Goal: Task Accomplishment & Management: Complete application form

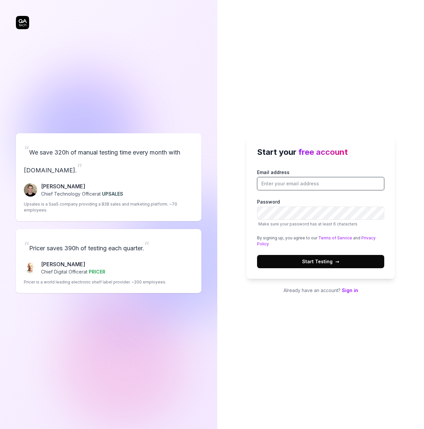
click at [339, 182] on input "Email address" at bounding box center [320, 183] width 127 height 13
type input "[EMAIL_ADDRESS][DOMAIN_NAME]"
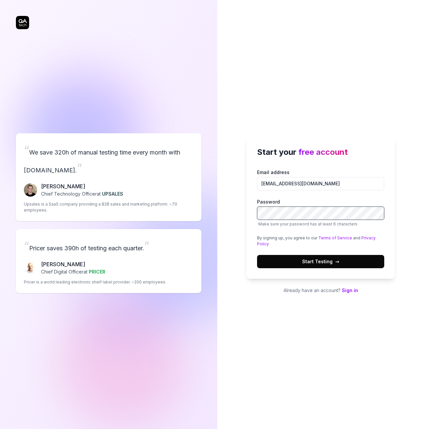
click at [0, 429] on com-1password-button at bounding box center [0, 429] width 0 height 0
click at [306, 263] on span "Start Testing →" at bounding box center [320, 261] width 37 height 7
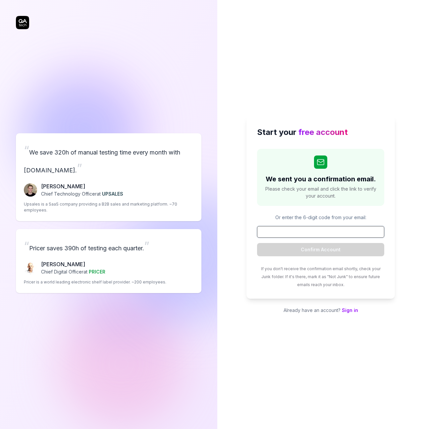
paste input "413310"
type input "413310"
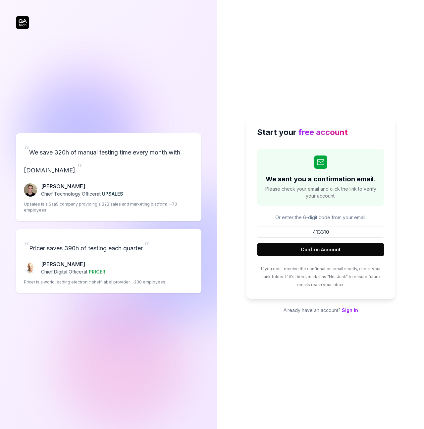
click at [312, 245] on button "Confirm Account" at bounding box center [320, 249] width 127 height 13
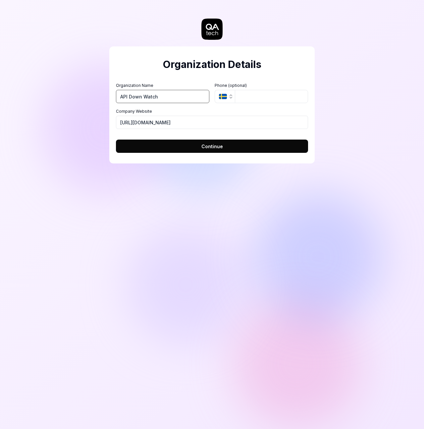
type input "API Down Watch"
click at [186, 142] on button "Continue" at bounding box center [212, 146] width 192 height 13
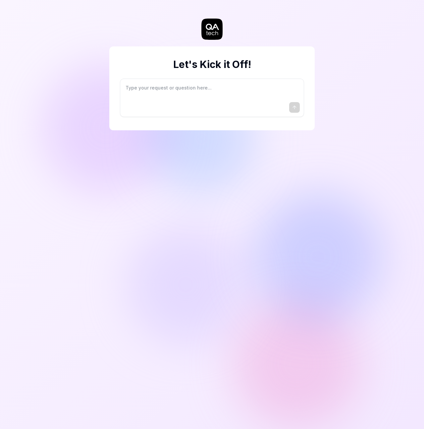
type textarea "*"
type textarea "I"
type textarea "*"
type textarea "I"
type textarea "*"
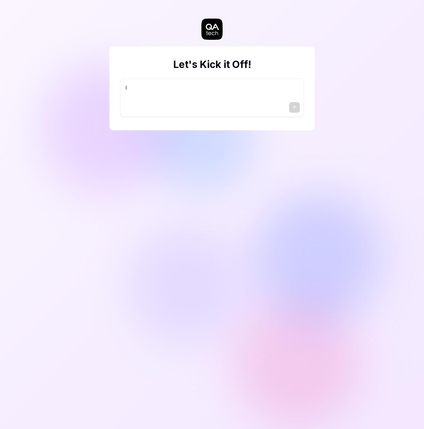
type textarea "I w"
type textarea "*"
type textarea "I wa"
type textarea "*"
type textarea "I wan"
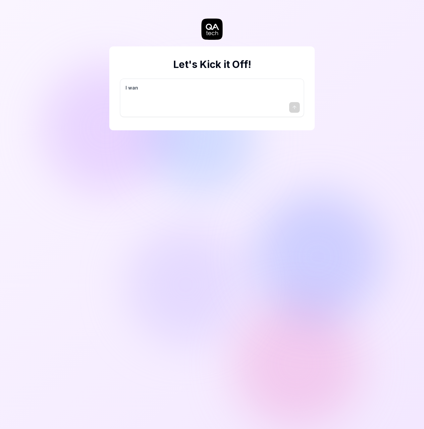
type textarea "*"
type textarea "I want"
type textarea "*"
type textarea "I want"
type textarea "*"
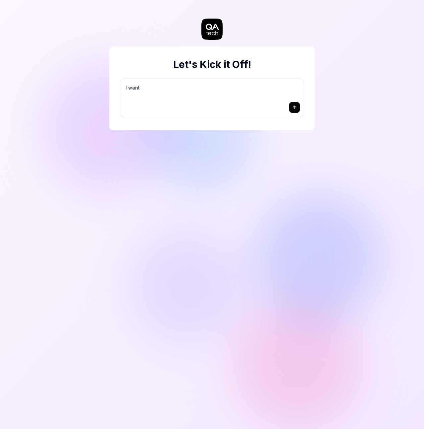
type textarea "I want a"
type textarea "*"
type textarea "I want a"
type textarea "*"
type textarea "I want a g"
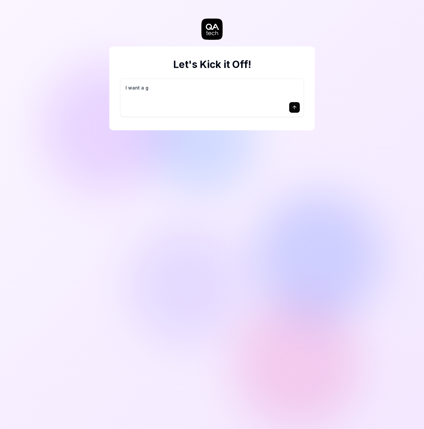
type textarea "*"
type textarea "I want a go"
type textarea "*"
type textarea "I want a goo"
type textarea "*"
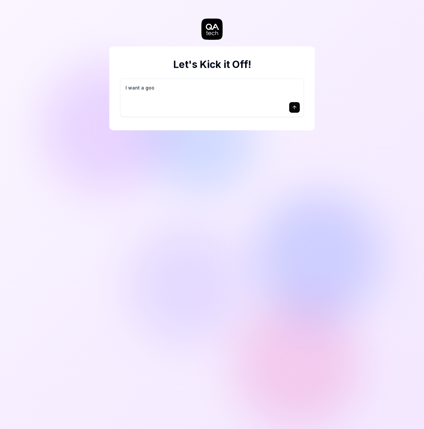
type textarea "I want a good"
type textarea "*"
type textarea "I want a good"
type textarea "*"
type textarea "I want a good t"
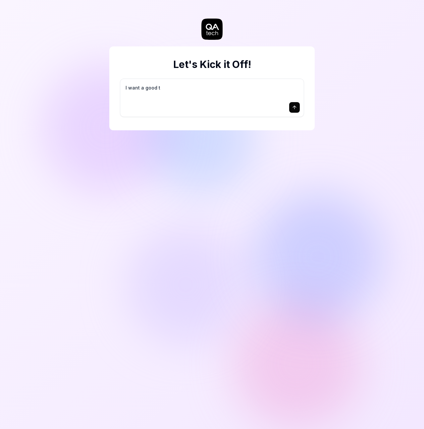
type textarea "*"
type textarea "I want a good te"
type textarea "*"
type textarea "I want a good tes"
type textarea "*"
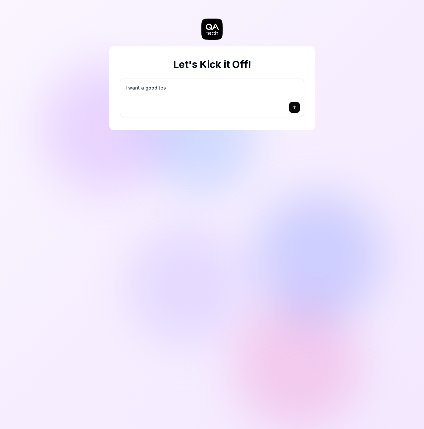
type textarea "I want a good test"
type textarea "*"
type textarea "I want a good test"
type textarea "*"
type textarea "I want a good test s"
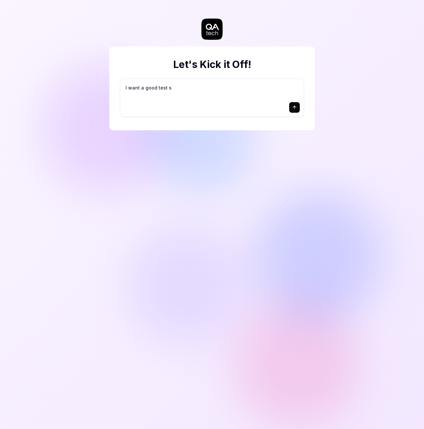
type textarea "*"
type textarea "I want a good test se"
type textarea "*"
type textarea "I want a good test set"
type textarea "*"
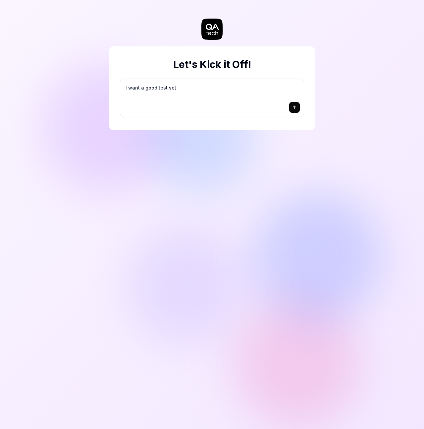
type textarea "I want a good test setu"
type textarea "*"
type textarea "I want a good test setup"
type textarea "*"
type textarea "I want a good test setup"
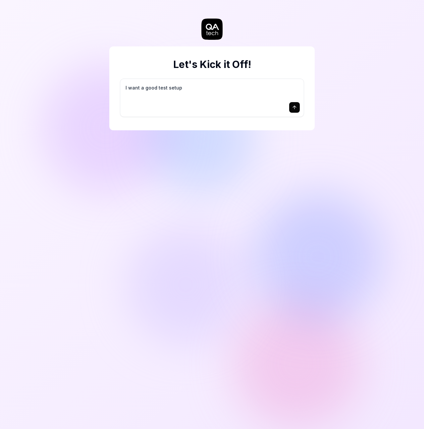
type textarea "*"
type textarea "I want a good test setup f"
type textarea "*"
type textarea "I want a good test setup fo"
type textarea "*"
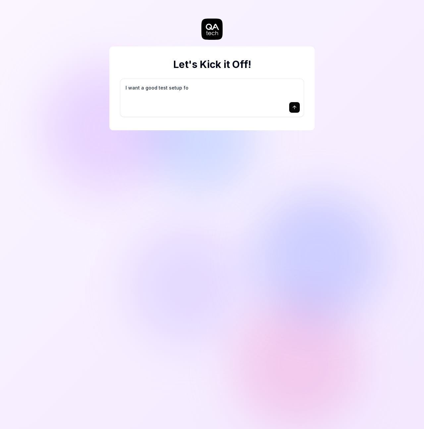
type textarea "I want a good test setup for"
type textarea "*"
type textarea "I want a good test setup for"
type textarea "*"
type textarea "I want a good test setup for m"
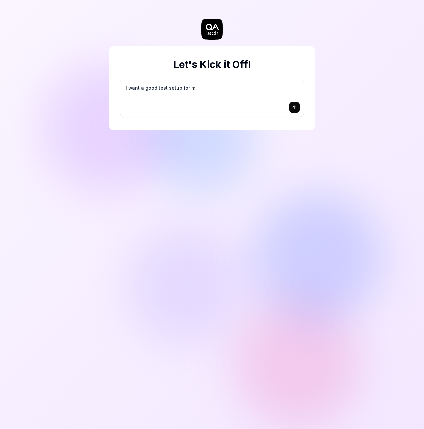
type textarea "*"
type textarea "I want a good test setup for my"
type textarea "*"
type textarea "I want a good test setup for my"
type textarea "*"
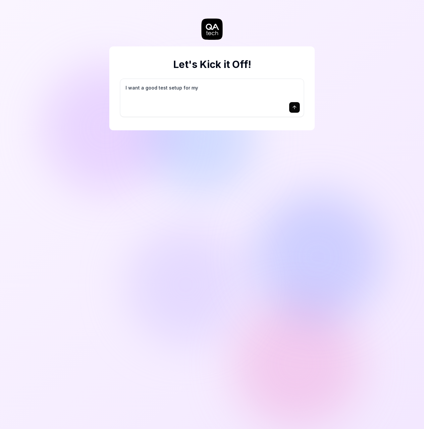
type textarea "I want a good test setup for my s"
type textarea "*"
type textarea "I want a good test setup for my si"
type textarea "*"
type textarea "I want a good test setup for my sit"
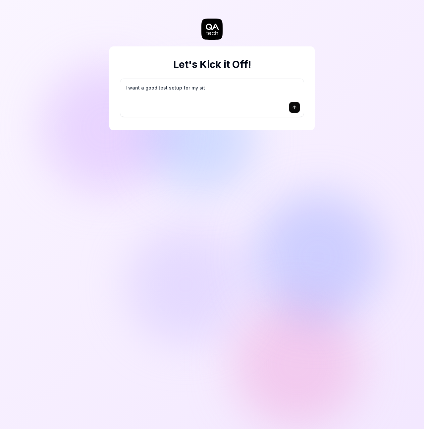
type textarea "*"
type textarea "I want a good test setup for my site"
type textarea "*"
type textarea "I want a good test setup for my site"
type textarea "*"
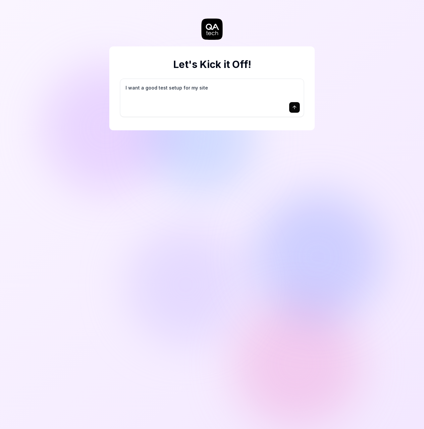
type textarea "I want a good test setup for my site -"
type textarea "*"
type textarea "I want a good test setup for my site -"
type textarea "*"
type textarea "I want a good test setup for my site - h"
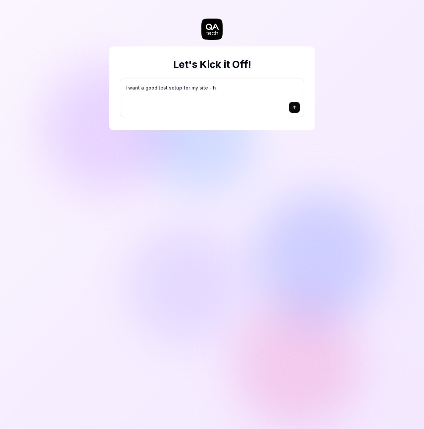
type textarea "*"
type textarea "I want a good test setup for my site - he"
type textarea "*"
type textarea "I want a good test setup for my site - hel"
type textarea "*"
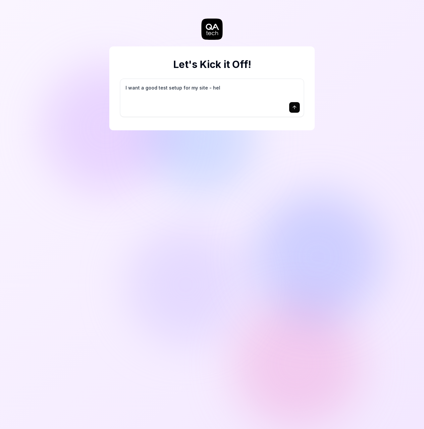
type textarea "I want a good test setup for my site - help"
type textarea "*"
type textarea "I want a good test setup for my site - help"
type textarea "*"
type textarea "I want a good test setup for my site - help m"
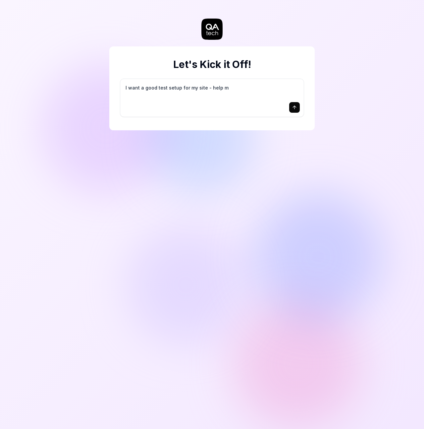
type textarea "*"
type textarea "I want a good test setup for my site - help me"
type textarea "*"
type textarea "I want a good test setup for my site - help me"
type textarea "*"
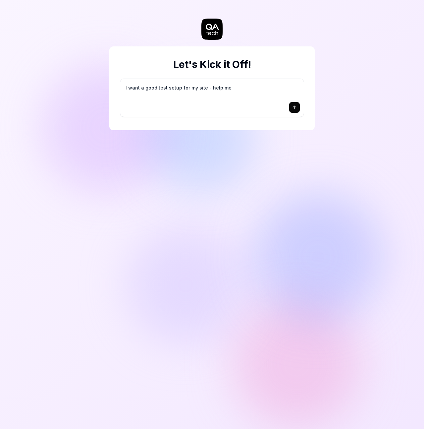
type textarea "I want a good test setup for my site - help me c"
type textarea "*"
type textarea "I want a good test setup for my site - help me cr"
type textarea "*"
type textarea "I want a good test setup for my site - help me cre"
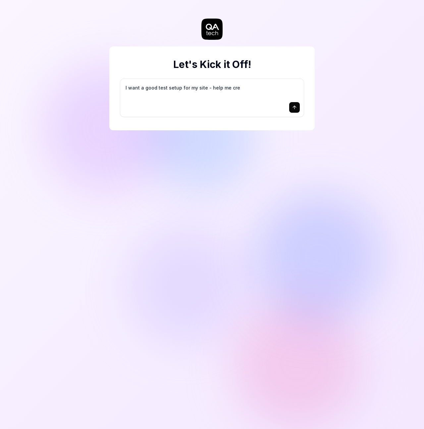
type textarea "*"
type textarea "I want a good test setup for my site - help me crea"
type textarea "*"
type textarea "I want a good test setup for my site - help me creat"
type textarea "*"
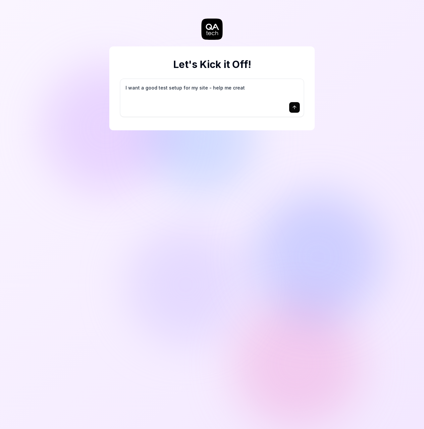
type textarea "I want a good test setup for my site - help me create"
type textarea "*"
type textarea "I want a good test setup for my site - help me create"
type textarea "*"
type textarea "I want a good test setup for my site - help me create t"
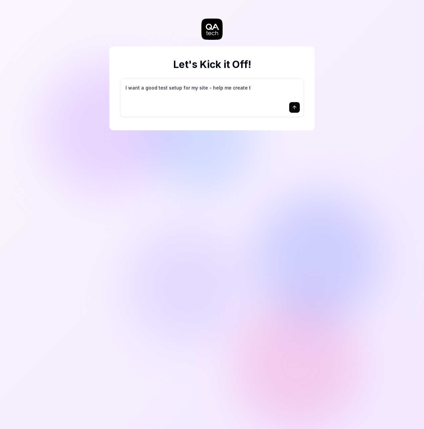
type textarea "*"
type textarea "I want a good test setup for my site - help me create th"
type textarea "*"
type textarea "I want a good test setup for my site - help me create the"
type textarea "*"
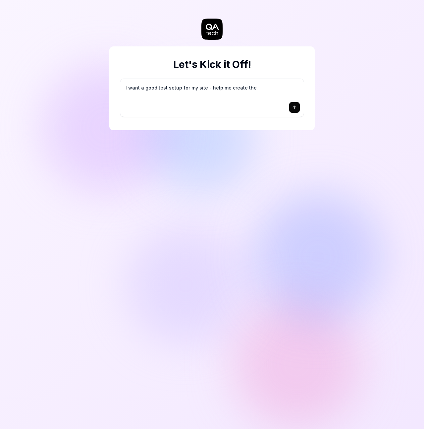
type textarea "I want a good test setup for my site - help me create the"
type textarea "*"
type textarea "I want a good test setup for my site - help me create the f"
type textarea "*"
type textarea "I want a good test setup for my site - help me create the fi"
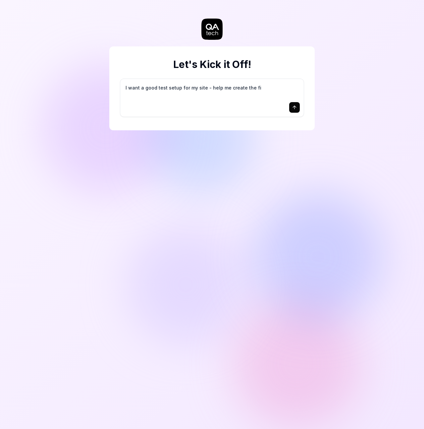
type textarea "*"
type textarea "I want a good test setup for my site - help me create the fir"
type textarea "*"
type textarea "I want a good test setup for my site - help me create the firs"
type textarea "*"
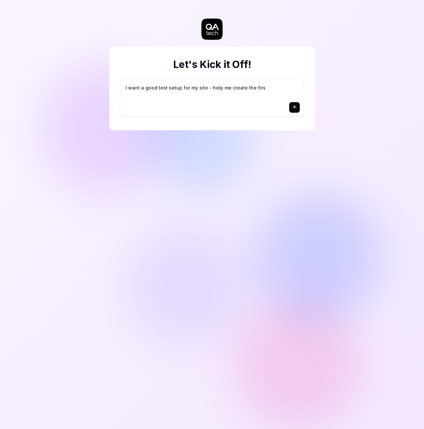
type textarea "I want a good test setup for my site - help me create the first"
type textarea "*"
type textarea "I want a good test setup for my site - help me create the first"
type textarea "*"
type textarea "I want a good test setup for my site - help me create the first 3"
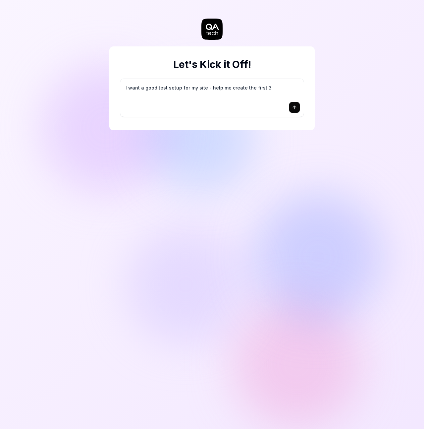
type textarea "*"
type textarea "I want a good test setup for my site - help me create the first 3-"
type textarea "*"
type textarea "I want a good test setup for my site - help me create the first 3-5"
type textarea "*"
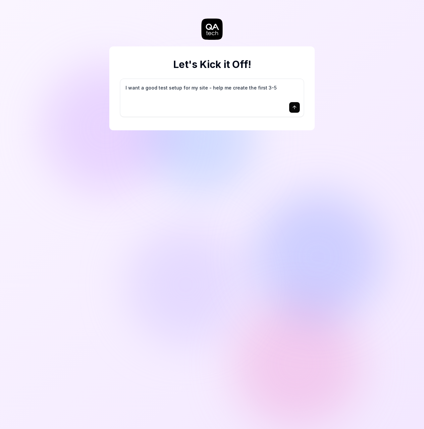
type textarea "I want a good test setup for my site - help me create the first 3-5"
type textarea "*"
type textarea "I want a good test setup for my site - help me create the first 3-5 t"
type textarea "*"
type textarea "I want a good test setup for my site - help me create the first 3-5 te"
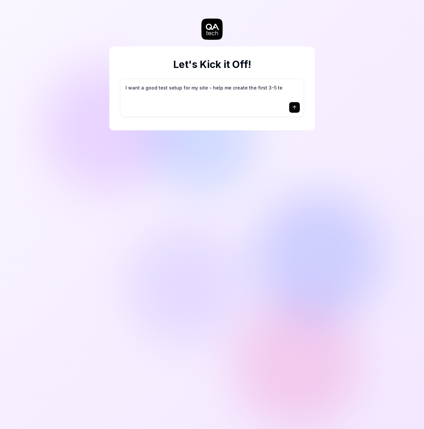
type textarea "*"
type textarea "I want a good test setup for my site - help me create the first 3-5 tes"
type textarea "*"
type textarea "I want a good test setup for my site - help me create the first 3-5 test"
type textarea "*"
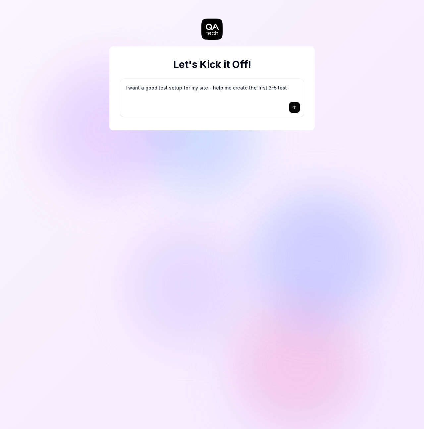
type textarea "I want a good test setup for my site - help me create the first 3-5 test"
type textarea "*"
type textarea "I want a good test setup for my site - help me create the first 3-5 test c"
type textarea "*"
type textarea "I want a good test setup for my site - help me create the first 3-5 test ca"
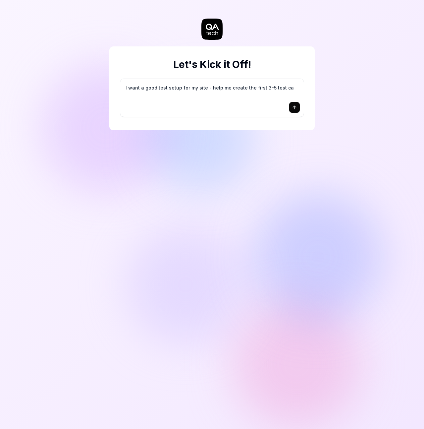
type textarea "*"
type textarea "I want a good test setup for my site - help me create the first 3-5 test cas"
type textarea "*"
type textarea "I want a good test setup for my site - help me create the first 3-5 test case"
type textarea "*"
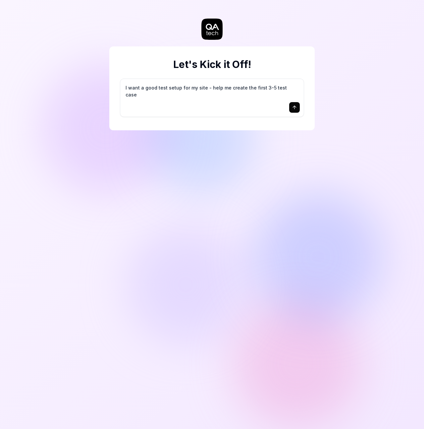
type textarea "I want a good test setup for my site - help me create the first 3-5 test cases"
click at [294, 113] on div "I want a good test setup for my site - help me create the first 3-5 test cases" at bounding box center [212, 98] width 184 height 38
click at [294, 106] on icon "submit" at bounding box center [294, 107] width 5 height 5
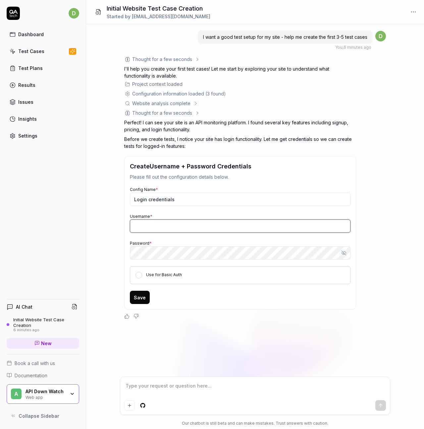
type textarea "*"
click at [157, 230] on input "Username *" at bounding box center [240, 225] width 221 height 13
paste input "khaliqgant@gmail.com"
type input "khaliqgant@gmail.com"
click at [137, 293] on button "Save" at bounding box center [140, 297] width 20 height 13
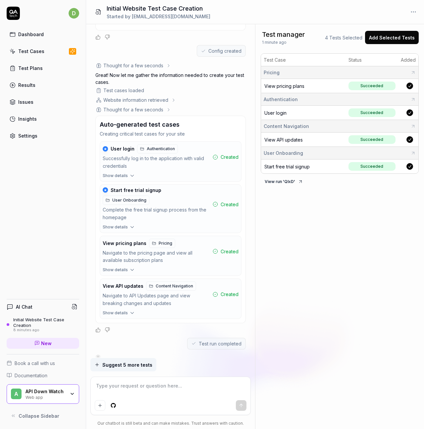
scroll to position [255, 0]
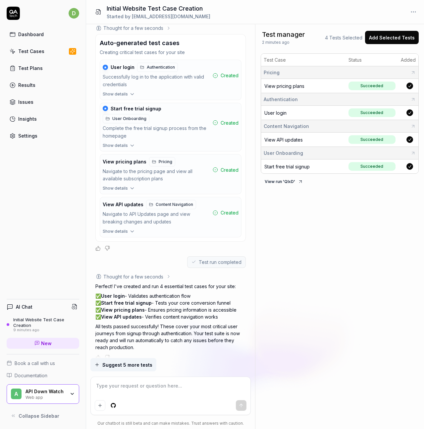
click at [125, 93] on span "Show details" at bounding box center [115, 94] width 25 height 6
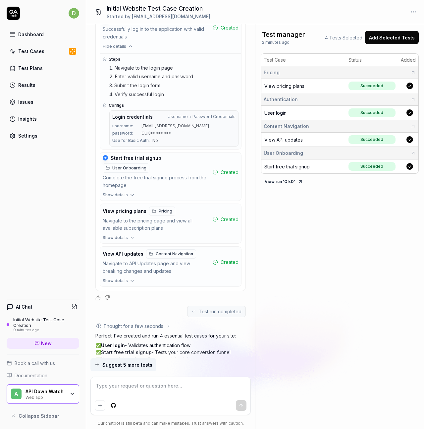
scroll to position [305, 0]
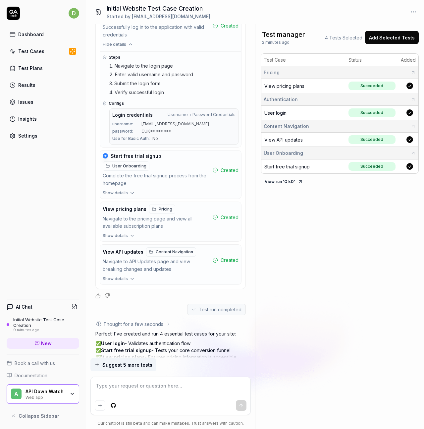
click at [126, 190] on span "Show details" at bounding box center [115, 193] width 25 height 6
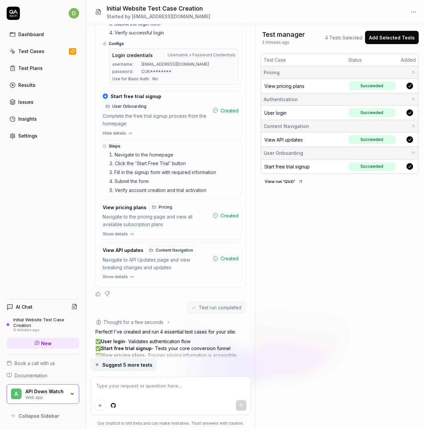
scroll to position [367, 0]
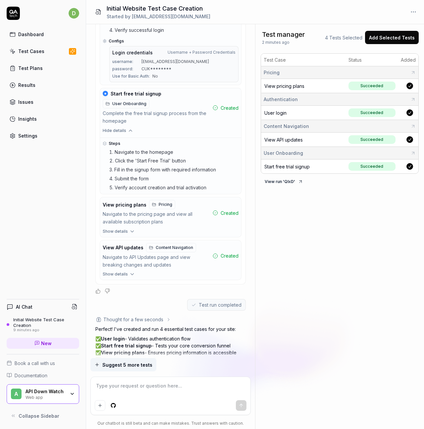
click at [129, 228] on icon "button" at bounding box center [132, 231] width 6 height 6
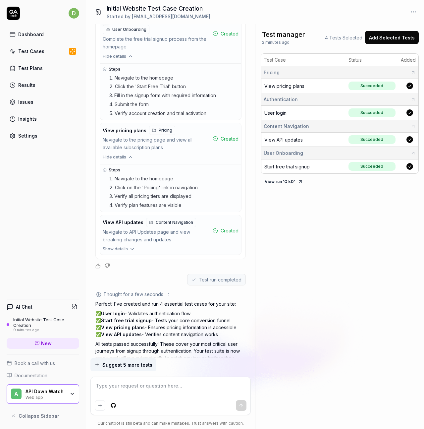
scroll to position [459, 0]
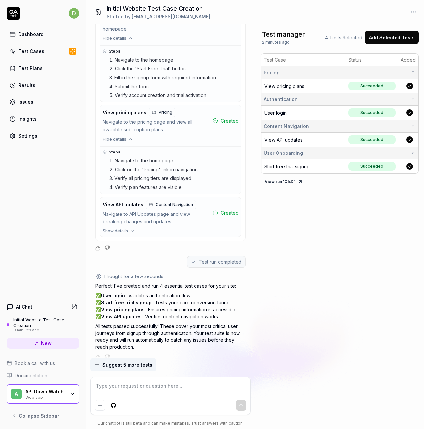
click at [131, 228] on icon "button" at bounding box center [132, 231] width 6 height 6
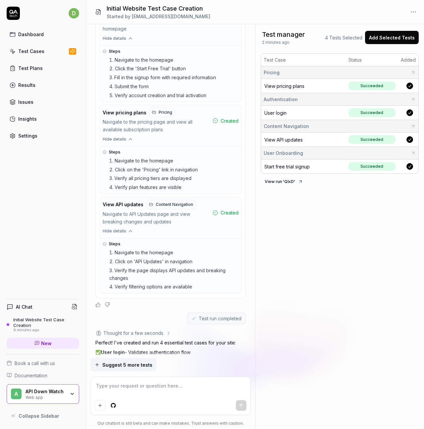
click at [98, 302] on icon "Positive feedback" at bounding box center [97, 304] width 5 height 5
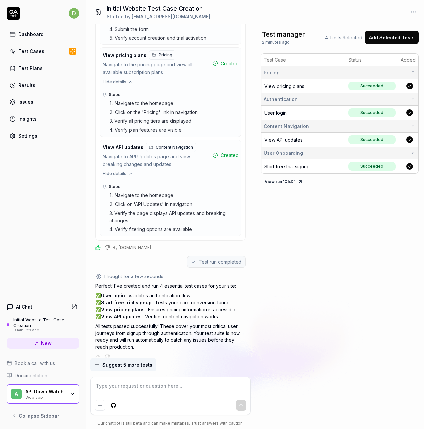
click at [118, 369] on button "Suggest 5 more tests" at bounding box center [123, 364] width 66 height 13
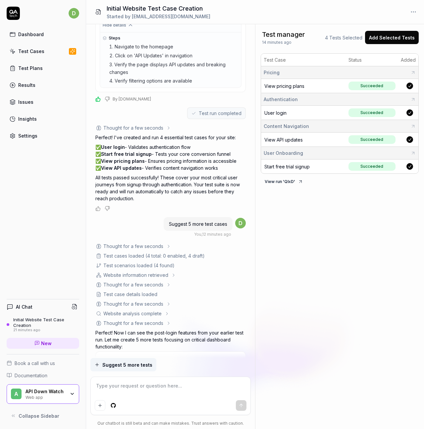
scroll to position [892, 0]
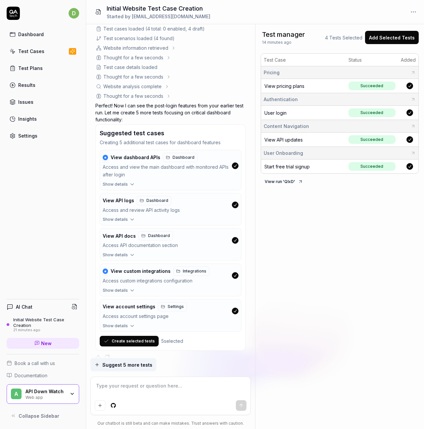
click at [237, 272] on button "button" at bounding box center [235, 275] width 7 height 7
click at [133, 336] on button "Create selected tests" at bounding box center [129, 341] width 59 height 11
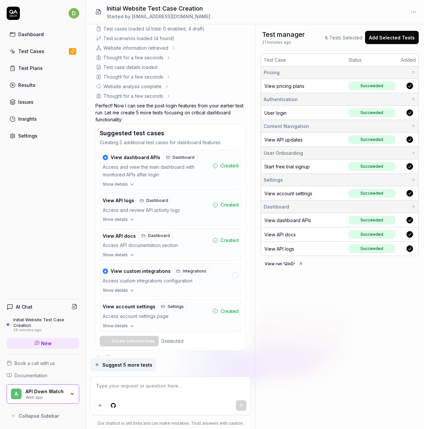
type textarea "*"
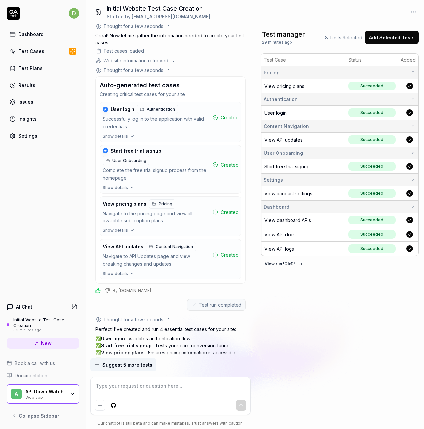
scroll to position [632, 0]
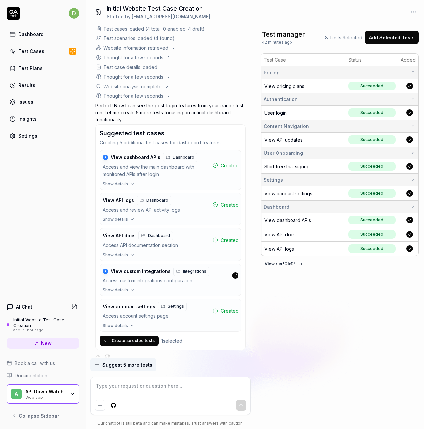
type textarea "*"
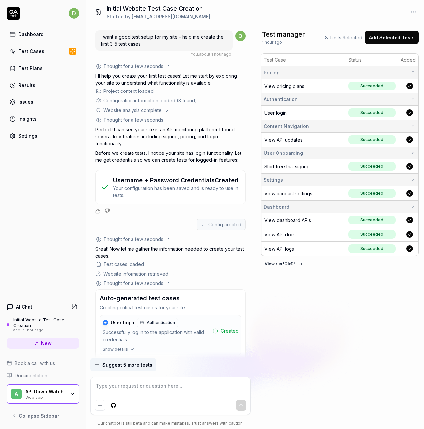
type textarea "*"
